Goal: Information Seeking & Learning: Find specific fact

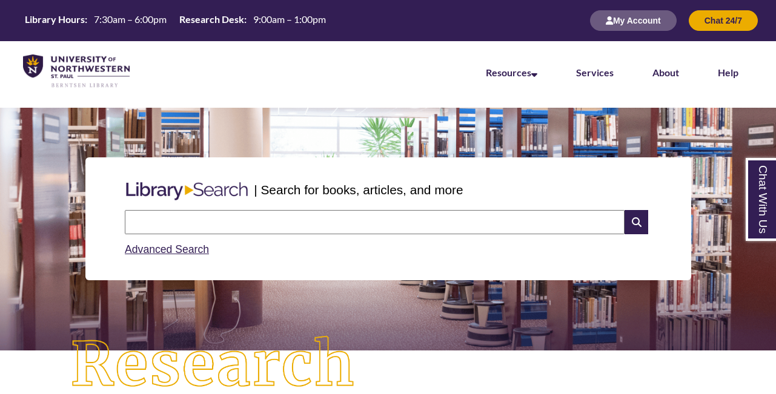
click at [195, 222] on input "text" at bounding box center [375, 222] width 500 height 24
type input "**********"
click at [192, 223] on input "text" at bounding box center [375, 222] width 500 height 24
type input "**********"
